Goal: Transaction & Acquisition: Purchase product/service

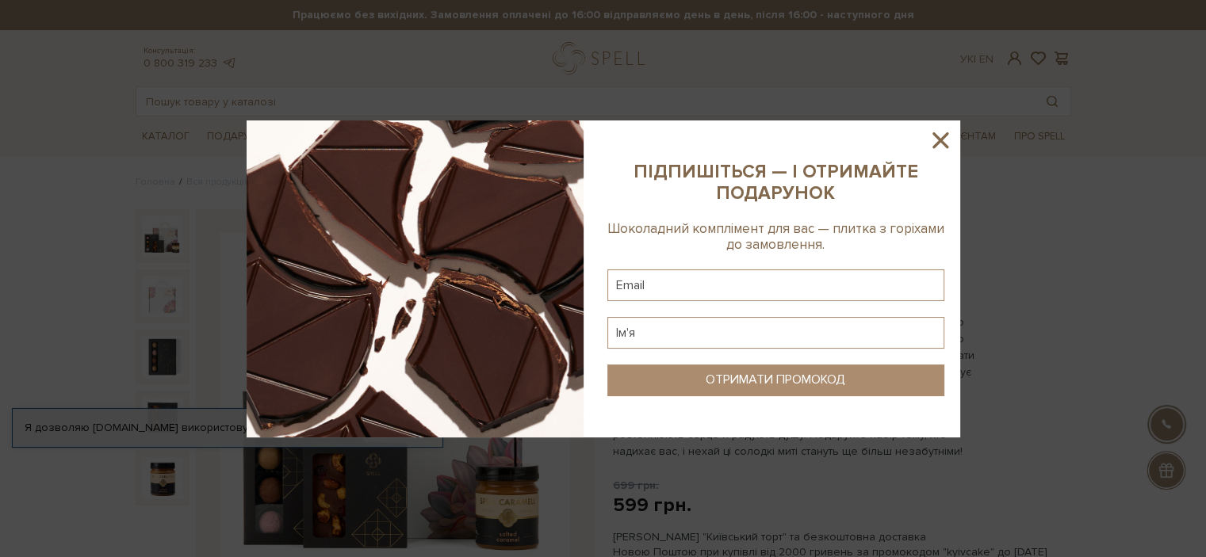
click at [942, 137] on icon at bounding box center [940, 140] width 16 height 16
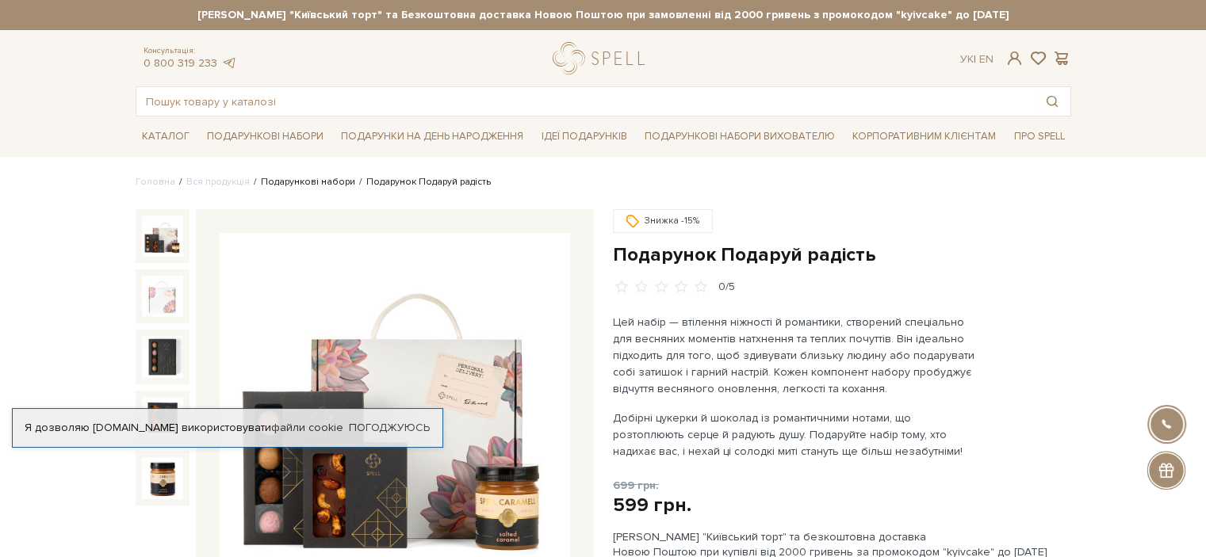
click at [279, 180] on link "Подарункові набори" at bounding box center [308, 182] width 94 height 12
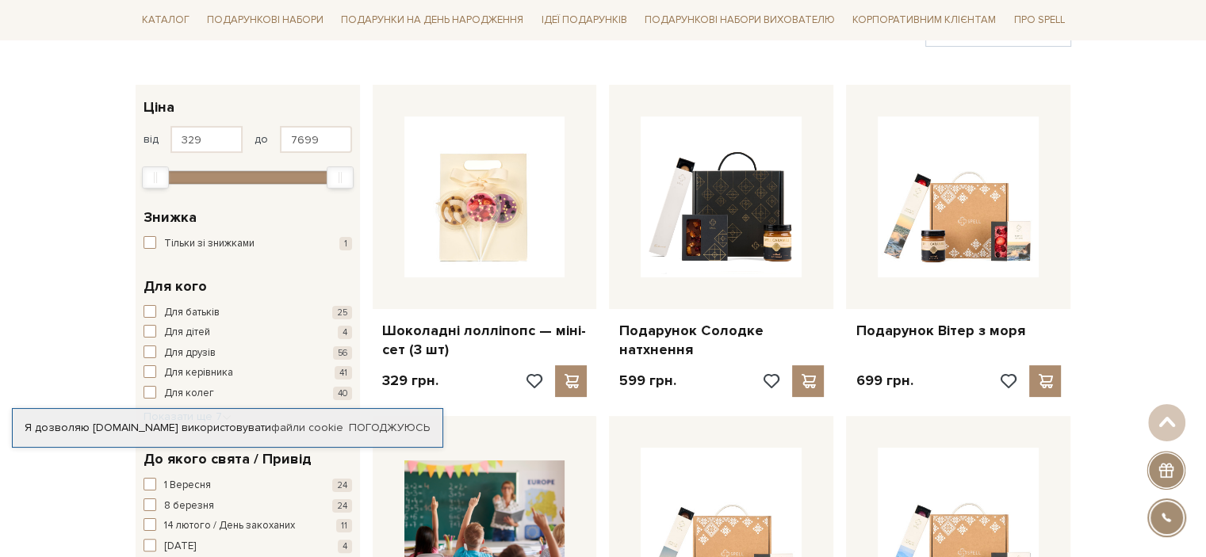
scroll to position [222, 0]
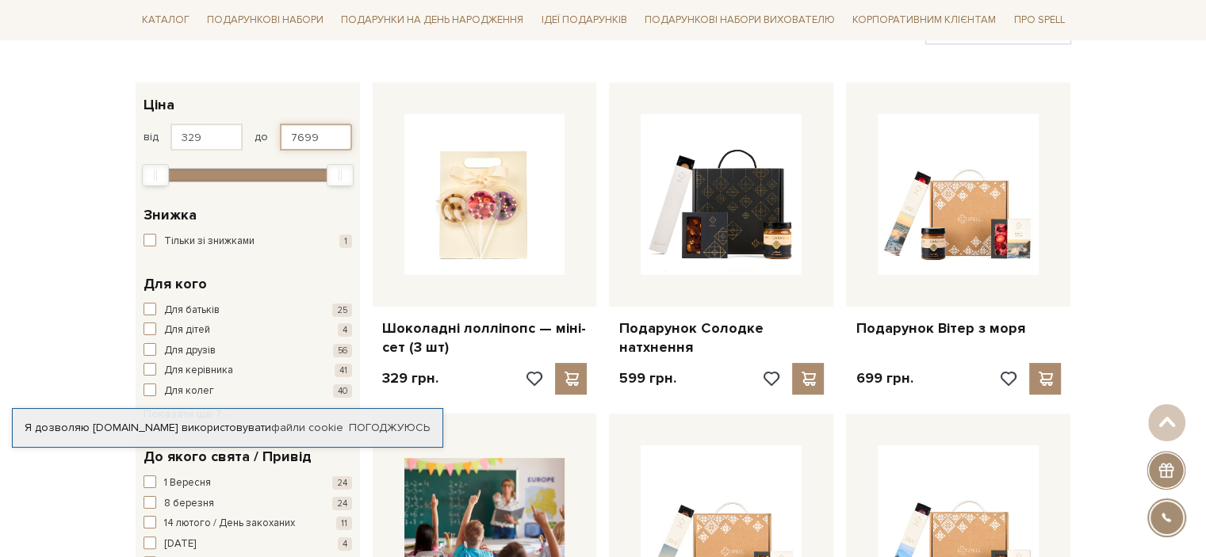
drag, startPoint x: 334, startPoint y: 134, endPoint x: 193, endPoint y: 139, distance: 141.2
click at [193, 139] on div "від 329 до 7699" at bounding box center [247, 137] width 209 height 27
type input "600"
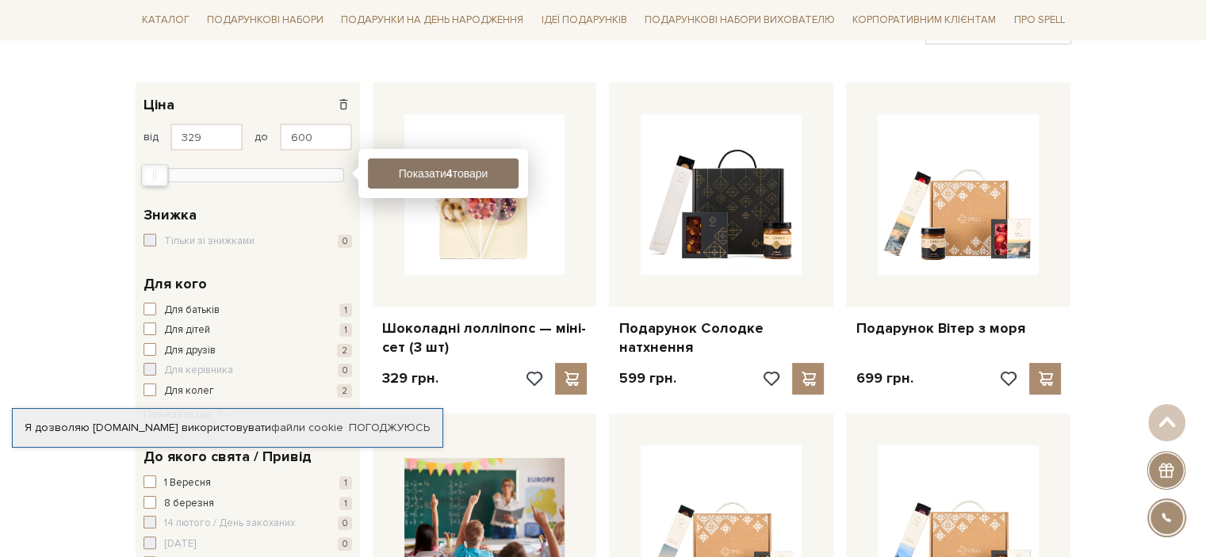
click at [408, 166] on button "Показати 4 товари" at bounding box center [443, 174] width 151 height 30
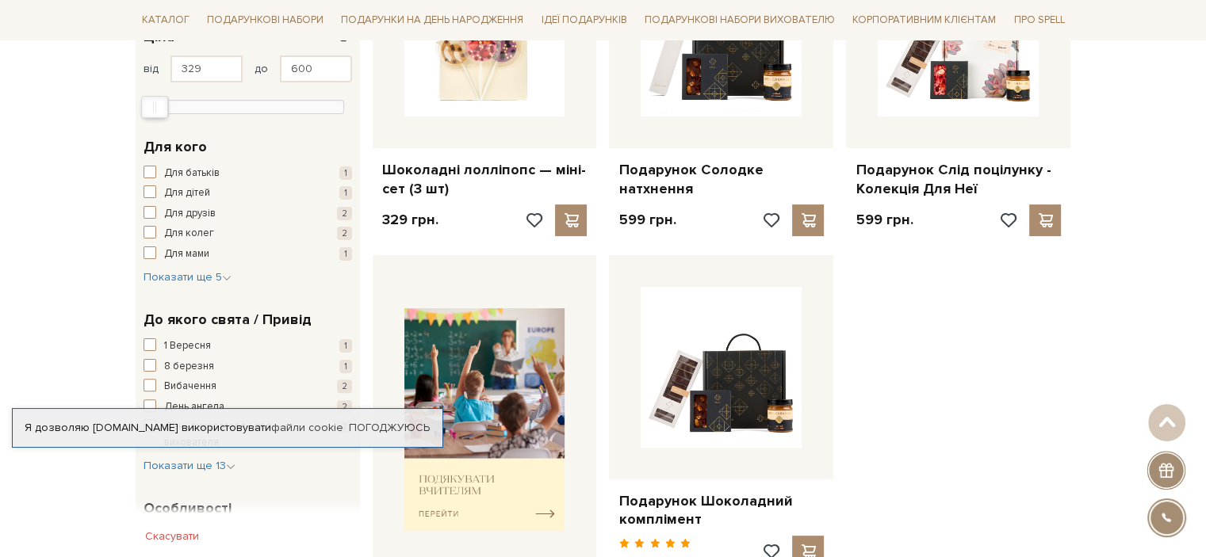
scroll to position [349, 0]
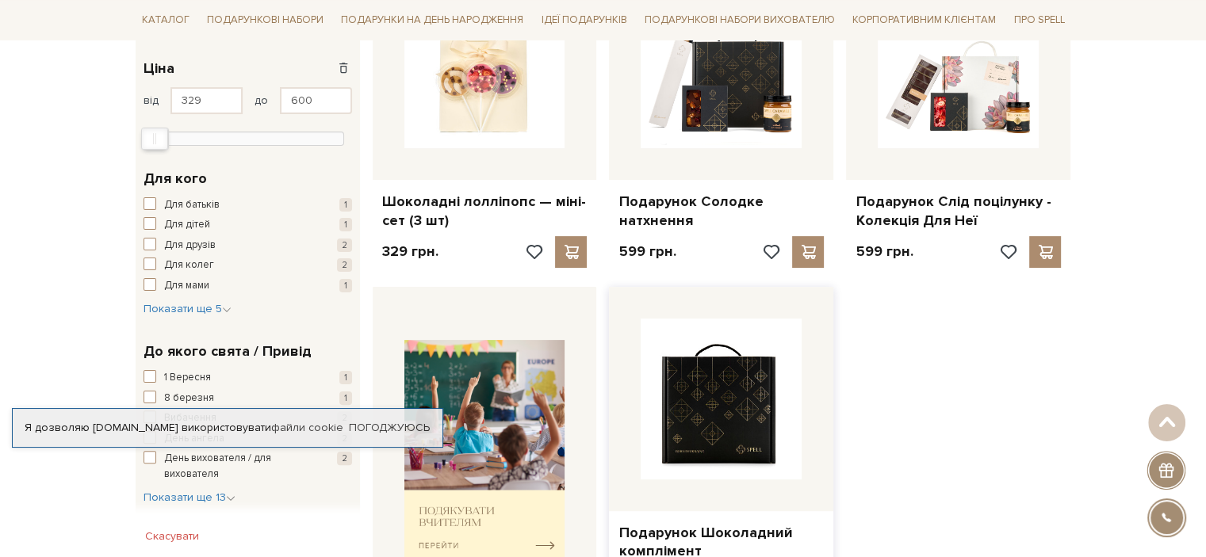
click at [720, 412] on img at bounding box center [721, 399] width 161 height 161
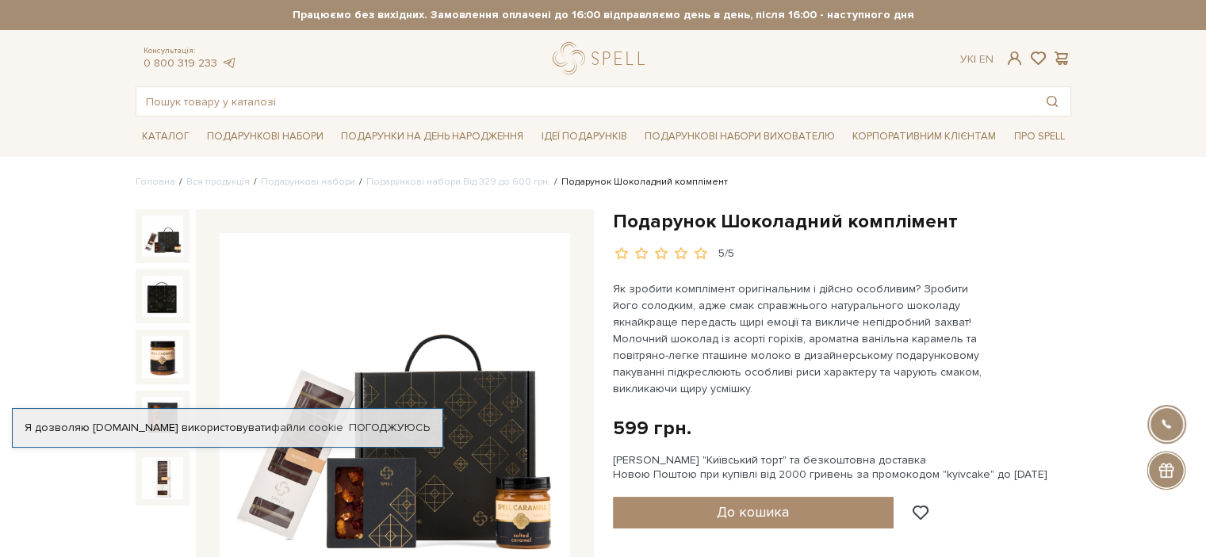
click at [251, 518] on img at bounding box center [395, 408] width 350 height 350
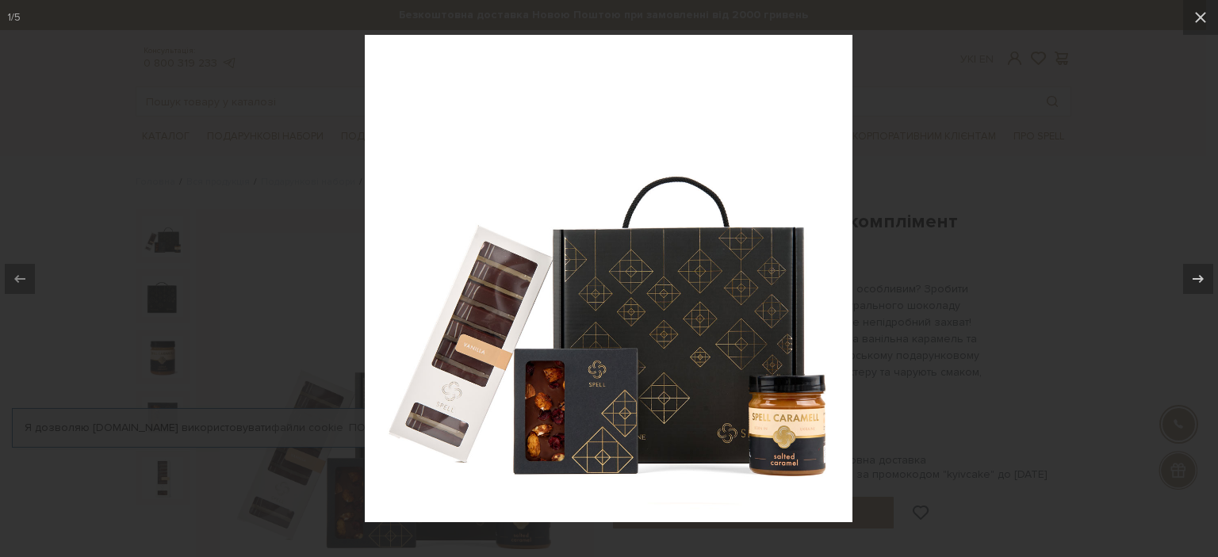
click at [559, 400] on img at bounding box center [609, 279] width 488 height 488
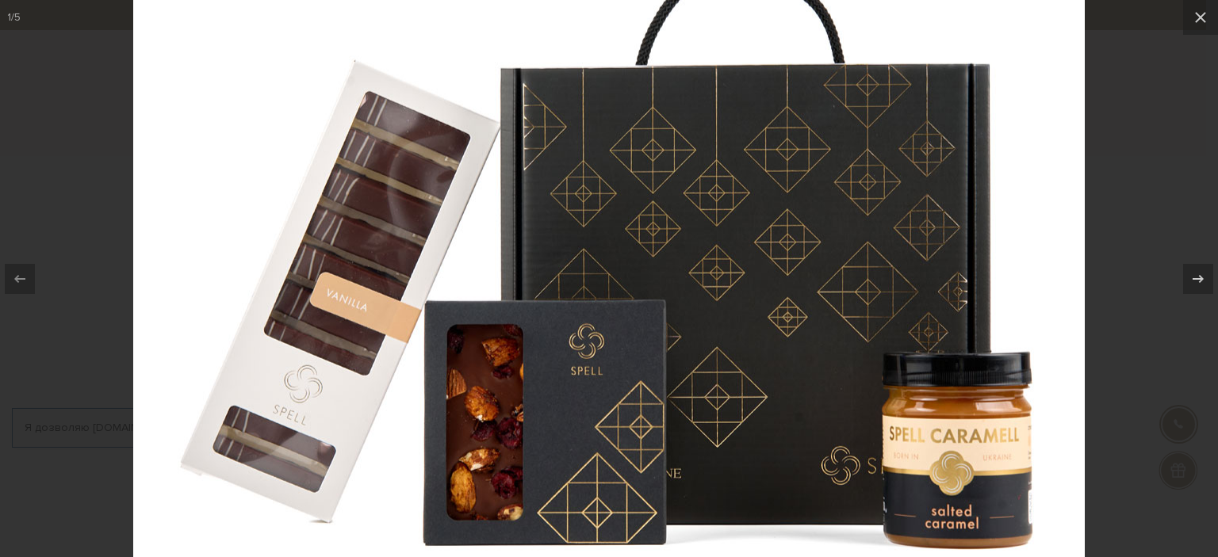
click at [559, 400] on img at bounding box center [608, 163] width 951 height 951
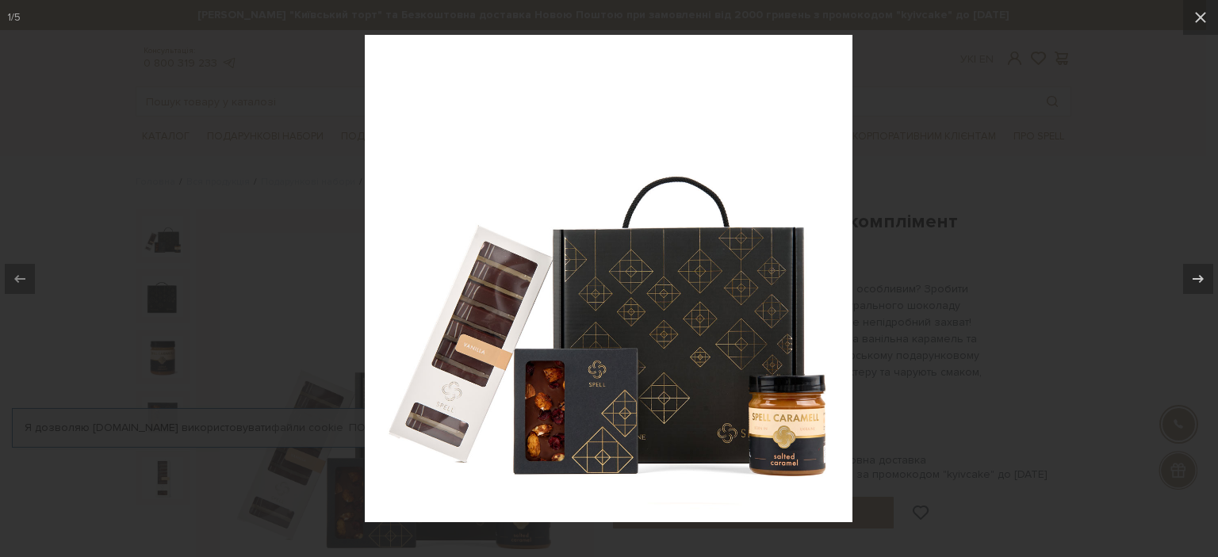
click at [1050, 150] on div at bounding box center [609, 278] width 1218 height 557
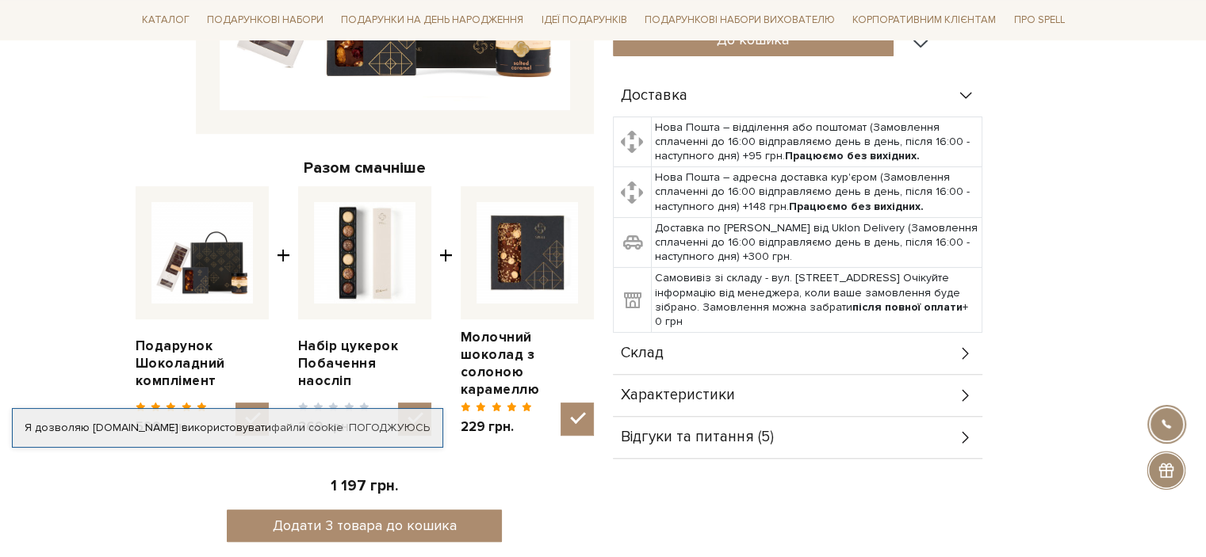
scroll to position [462, 0]
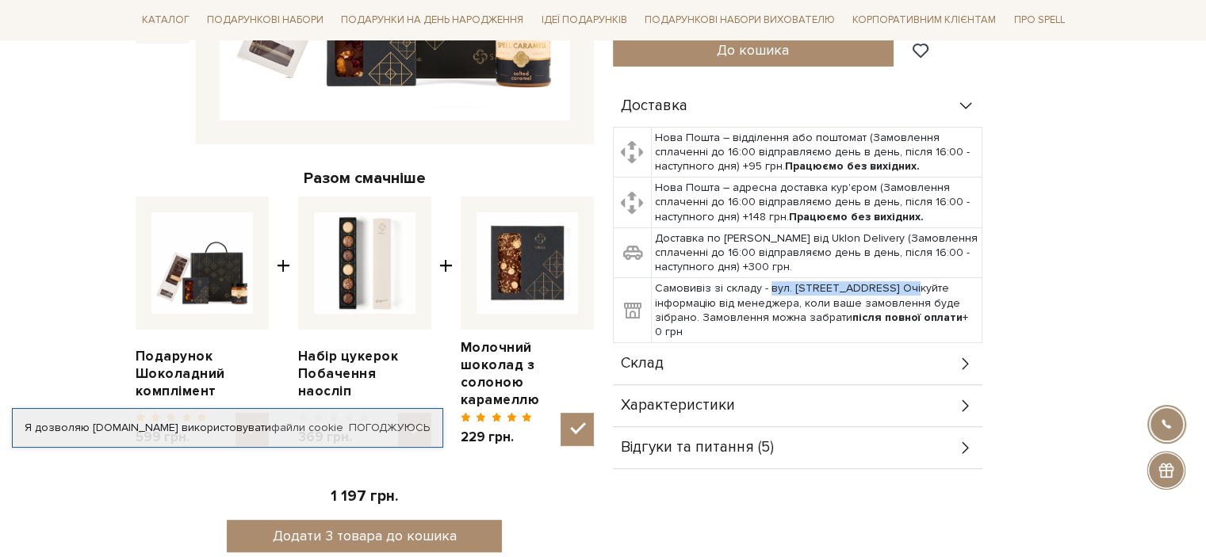
drag, startPoint x: 765, startPoint y: 287, endPoint x: 896, endPoint y: 289, distance: 130.8
click at [896, 289] on td "Самовивіз зі складу - вул. Велика Кільцева, 4-А. Очікуйте інформацію від менедж…" at bounding box center [816, 310] width 331 height 65
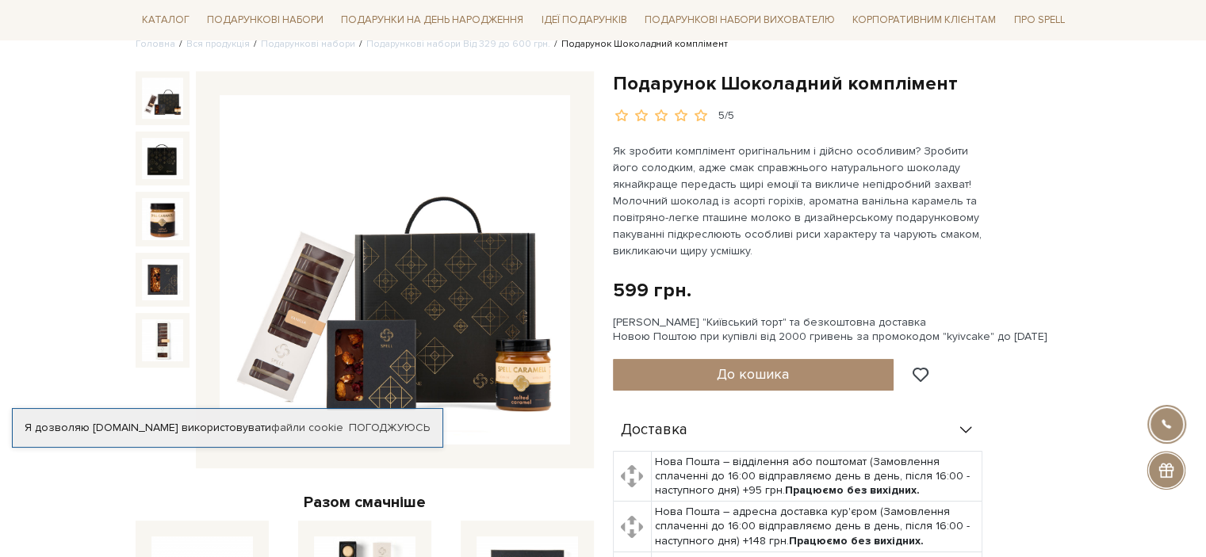
scroll to position [0, 0]
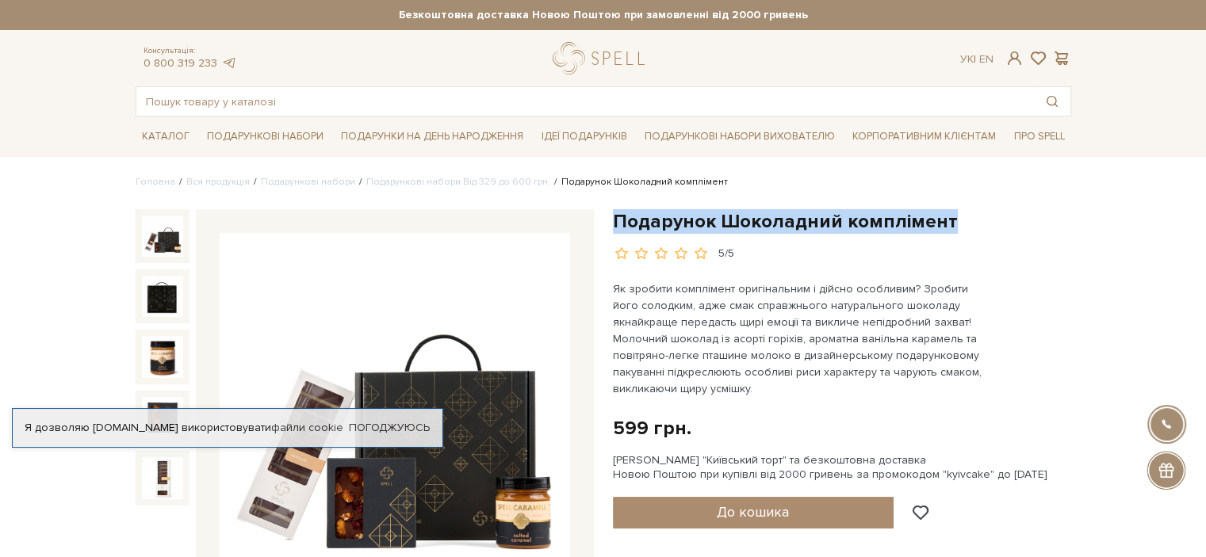
drag, startPoint x: 614, startPoint y: 220, endPoint x: 942, endPoint y: 228, distance: 328.3
click at [942, 228] on h1 "Подарунок Шоколадний комплімент" at bounding box center [842, 221] width 458 height 25
